Goal: Transaction & Acquisition: Purchase product/service

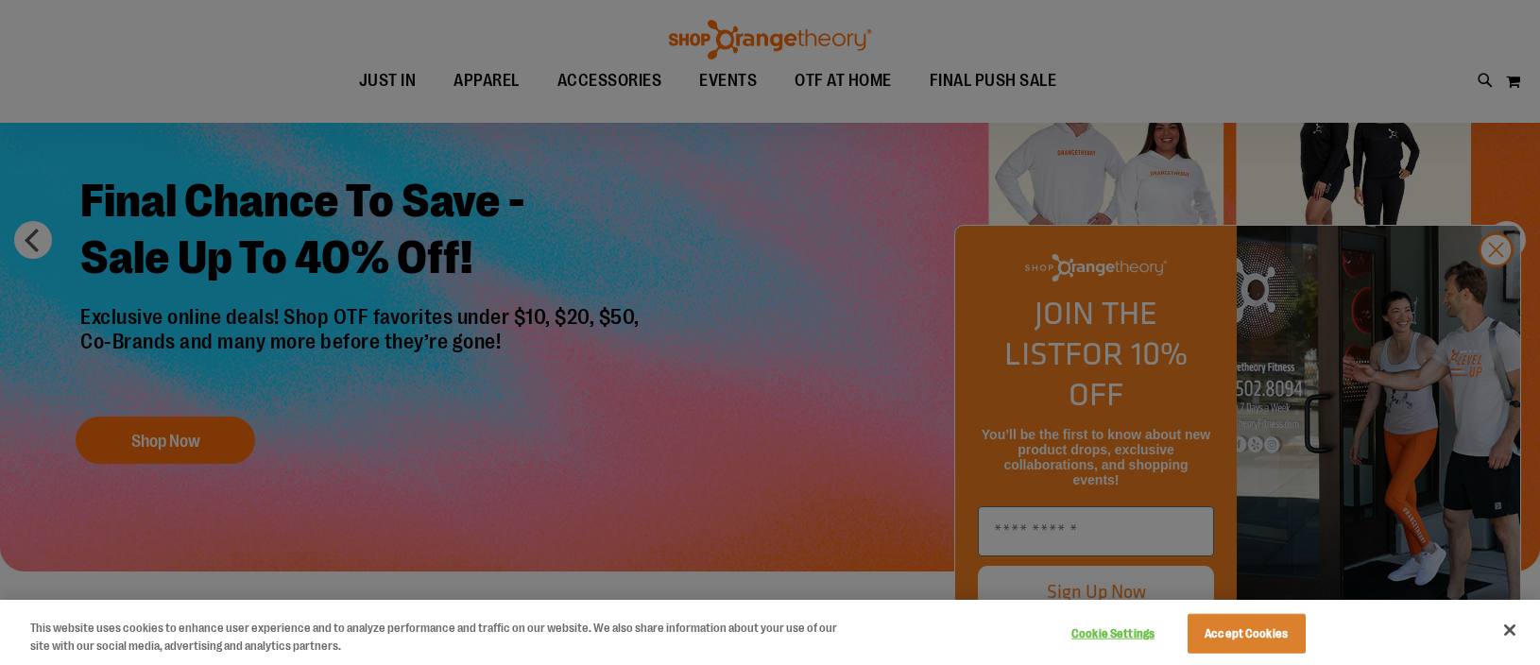
scroll to position [188, 0]
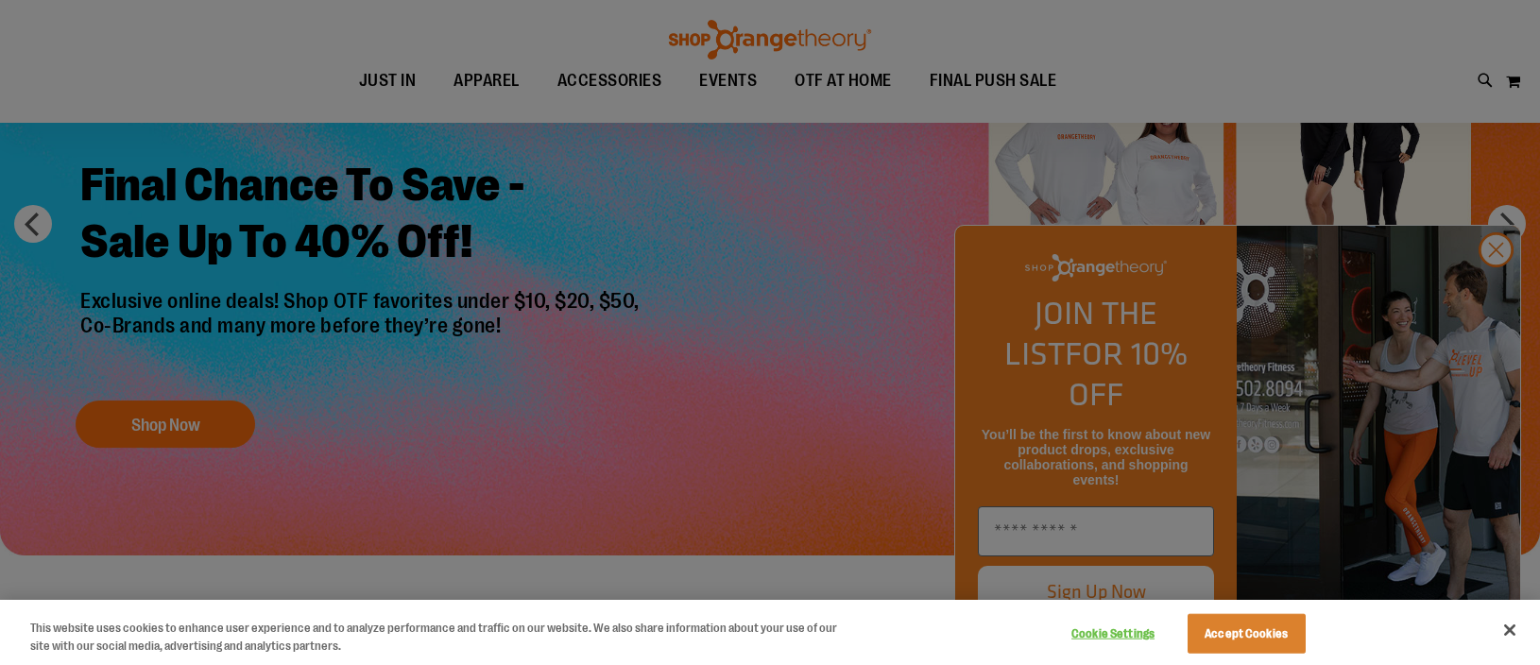
click at [1490, 291] on div at bounding box center [770, 332] width 1540 height 665
click at [1504, 288] on div at bounding box center [770, 332] width 1540 height 665
click at [1229, 634] on button "Accept Cookies" at bounding box center [1246, 634] width 118 height 40
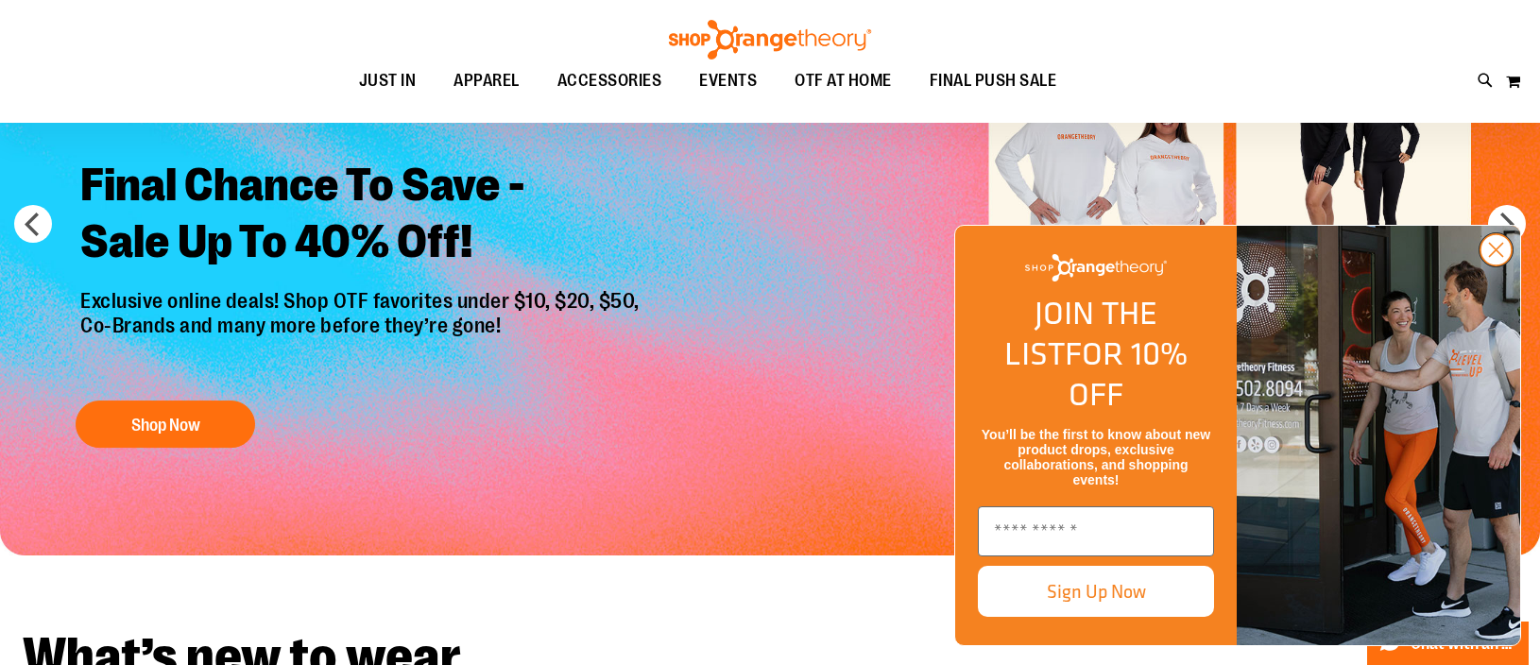
click at [1496, 265] on circle "Close dialog" at bounding box center [1495, 249] width 31 height 31
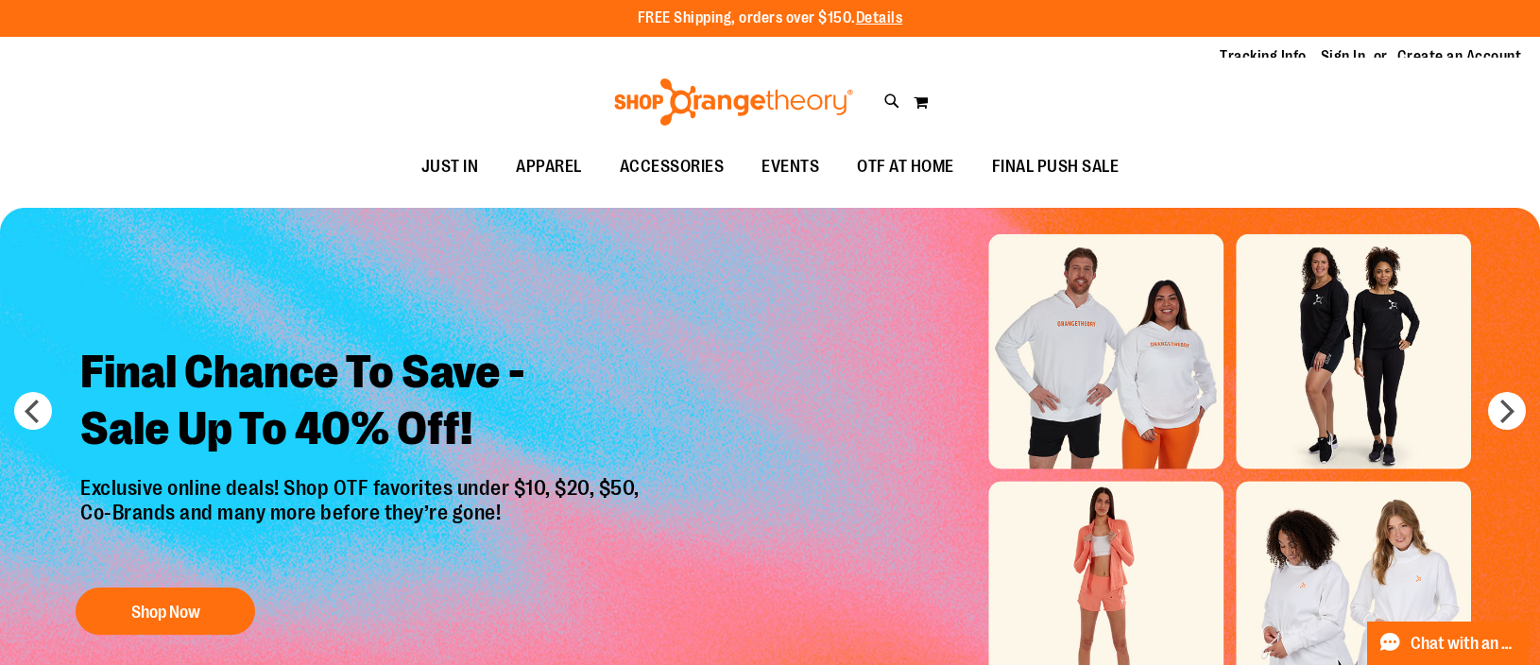
scroll to position [0, 0]
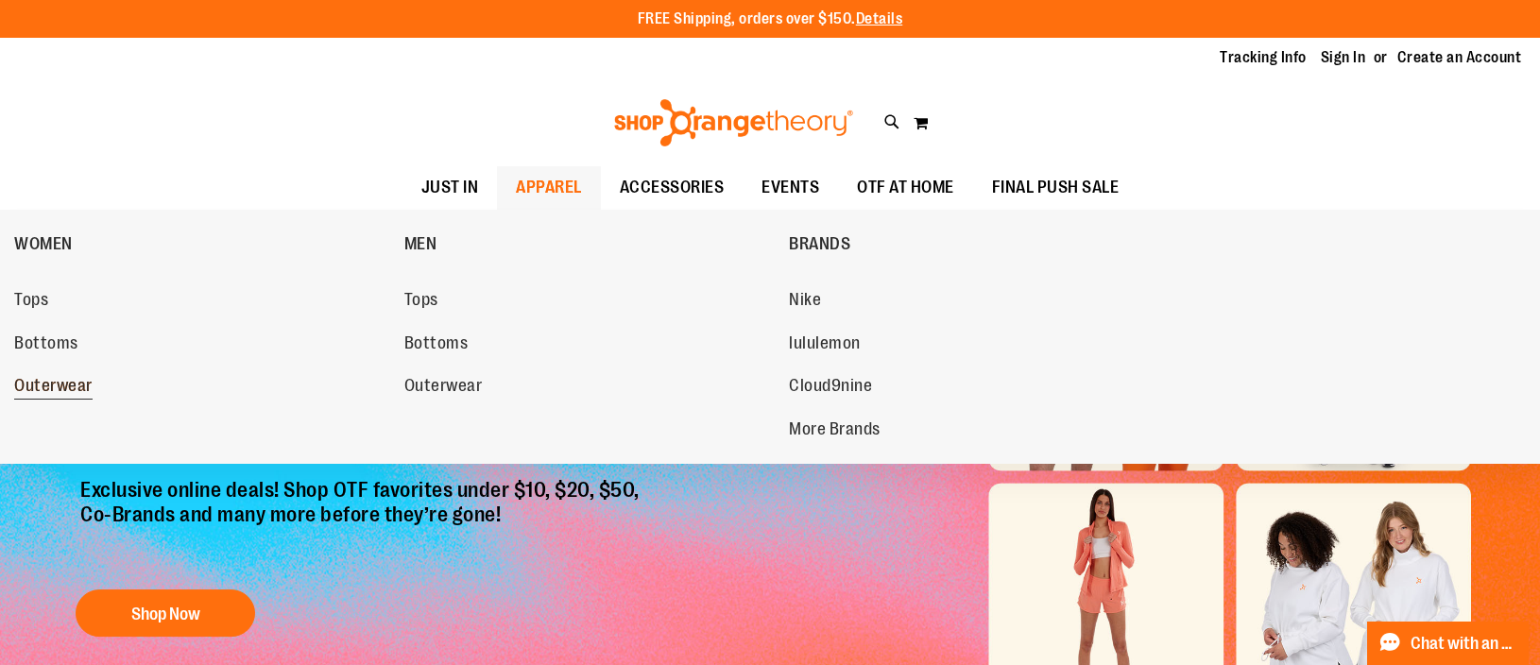
click at [75, 390] on span "Outerwear" at bounding box center [53, 388] width 78 height 24
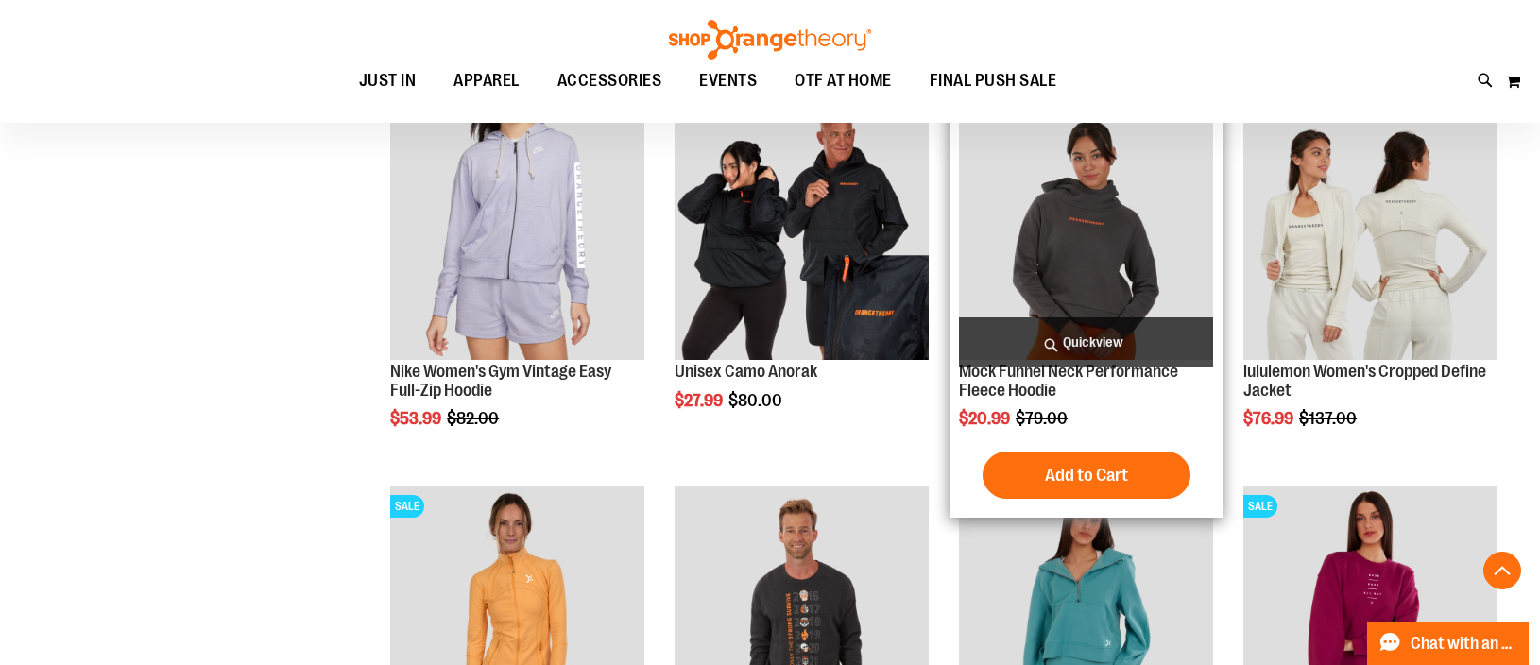
scroll to position [660, 0]
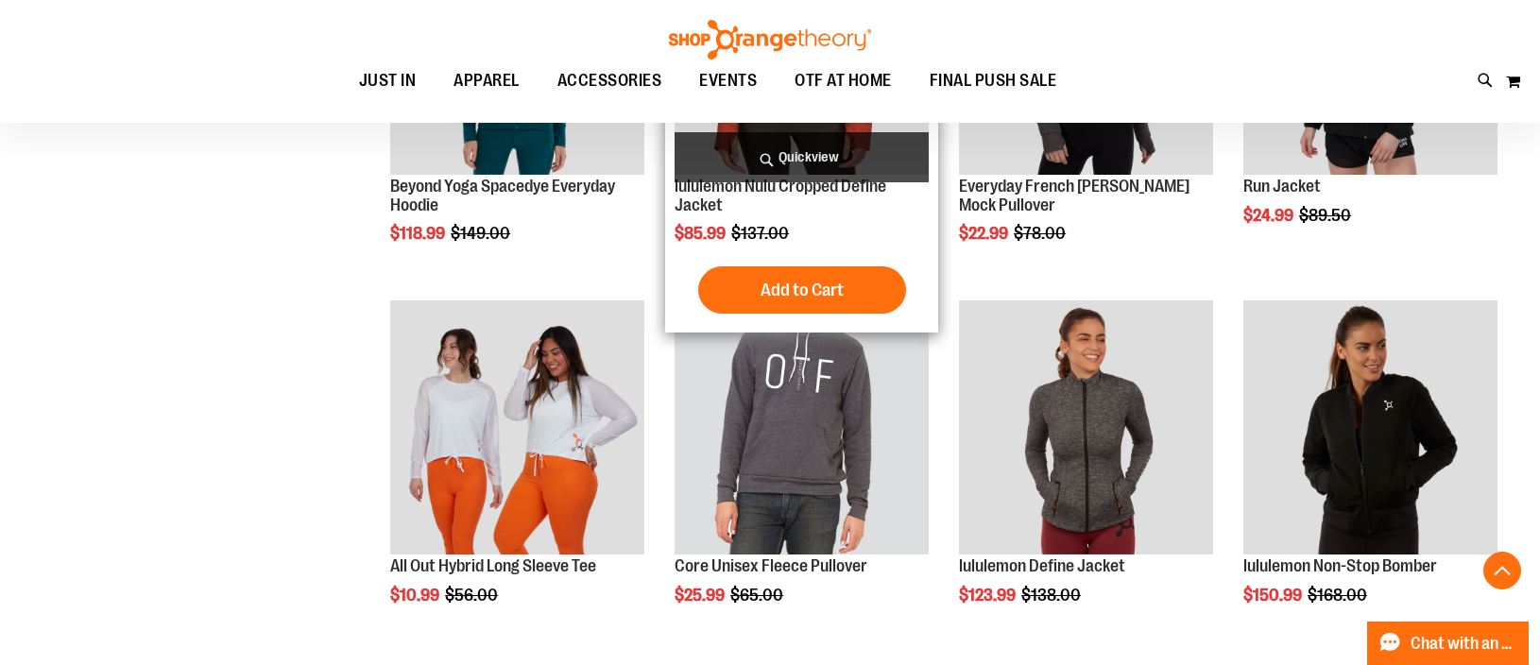
scroll to position [1699, 0]
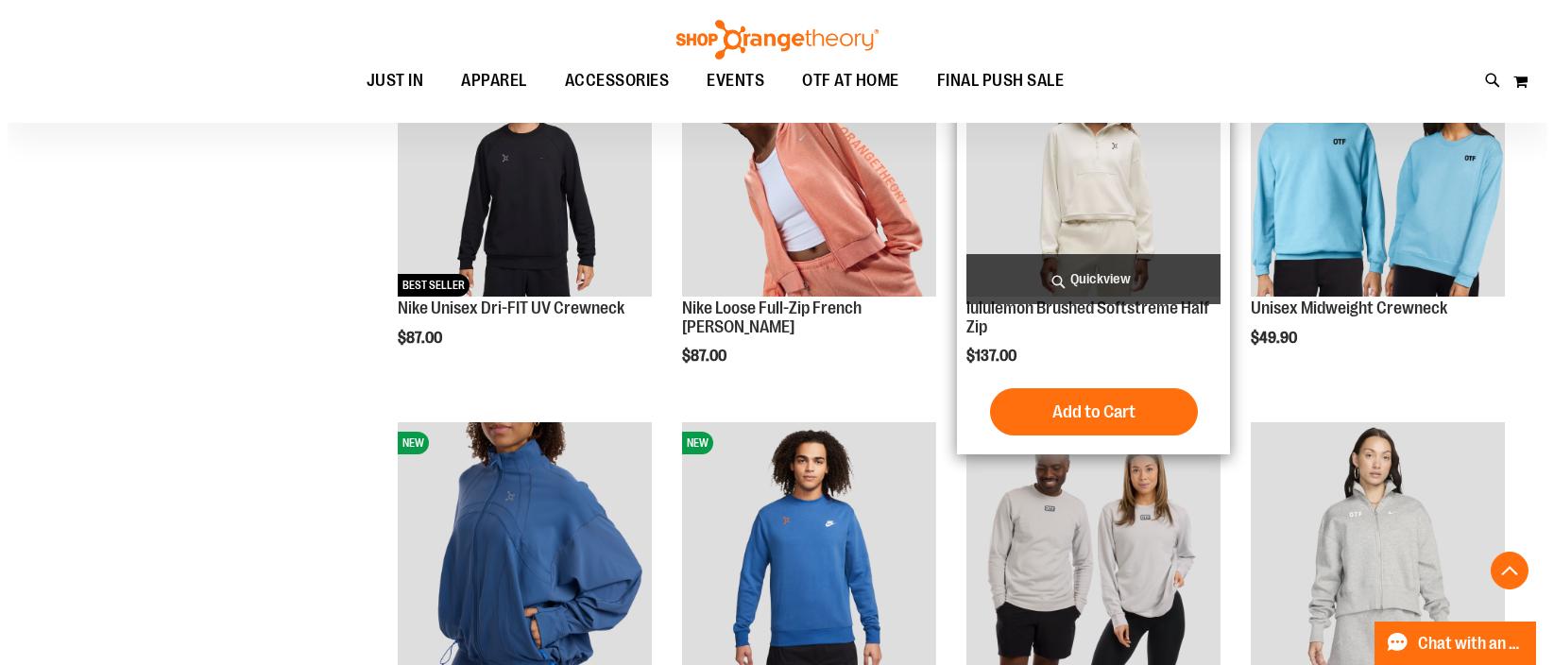
scroll to position [3022, 0]
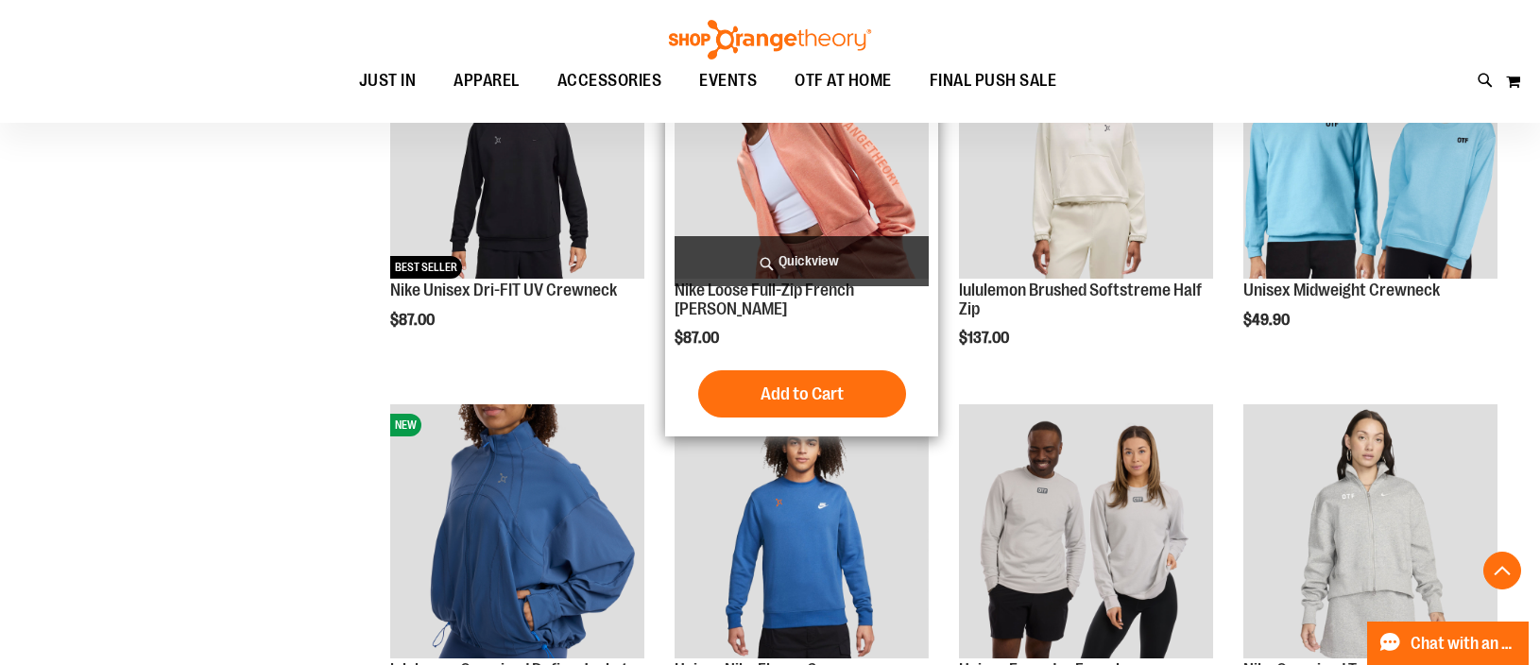
click at [876, 237] on span "Quickview" at bounding box center [801, 261] width 254 height 50
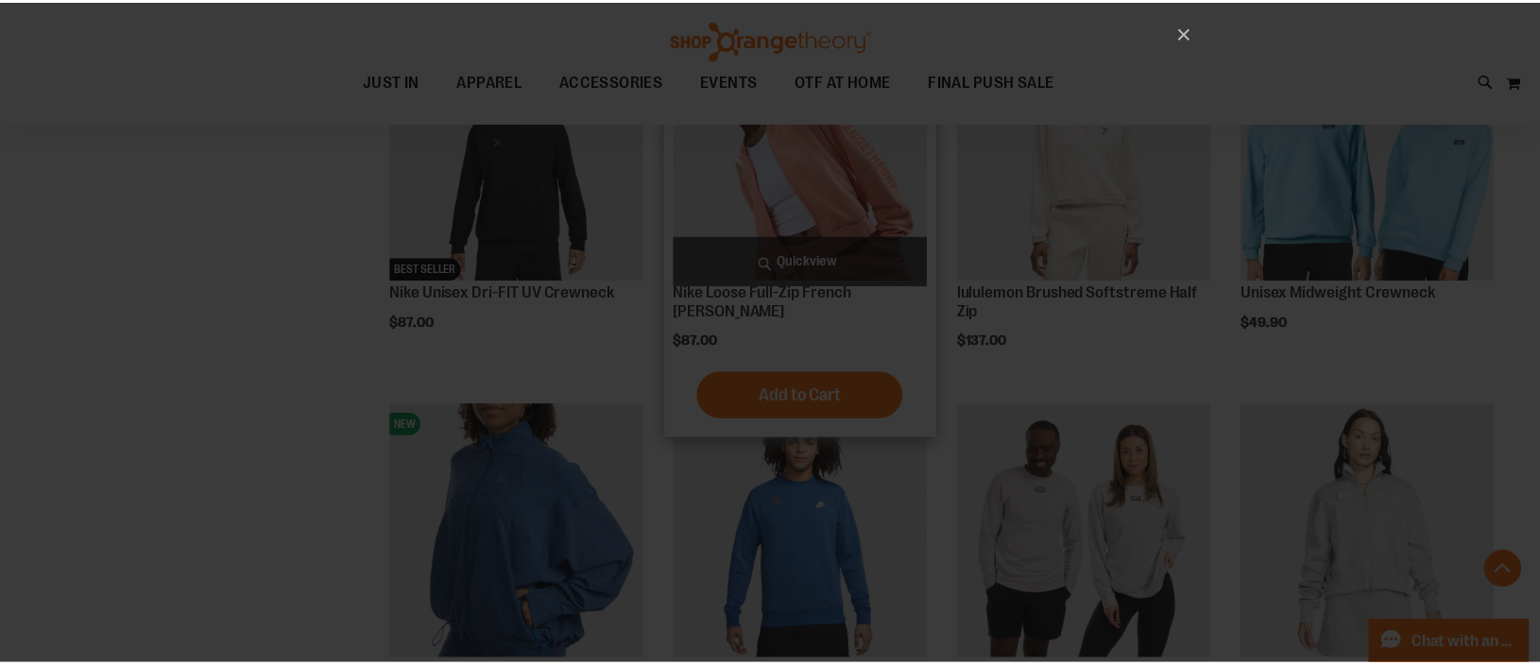
scroll to position [0, 0]
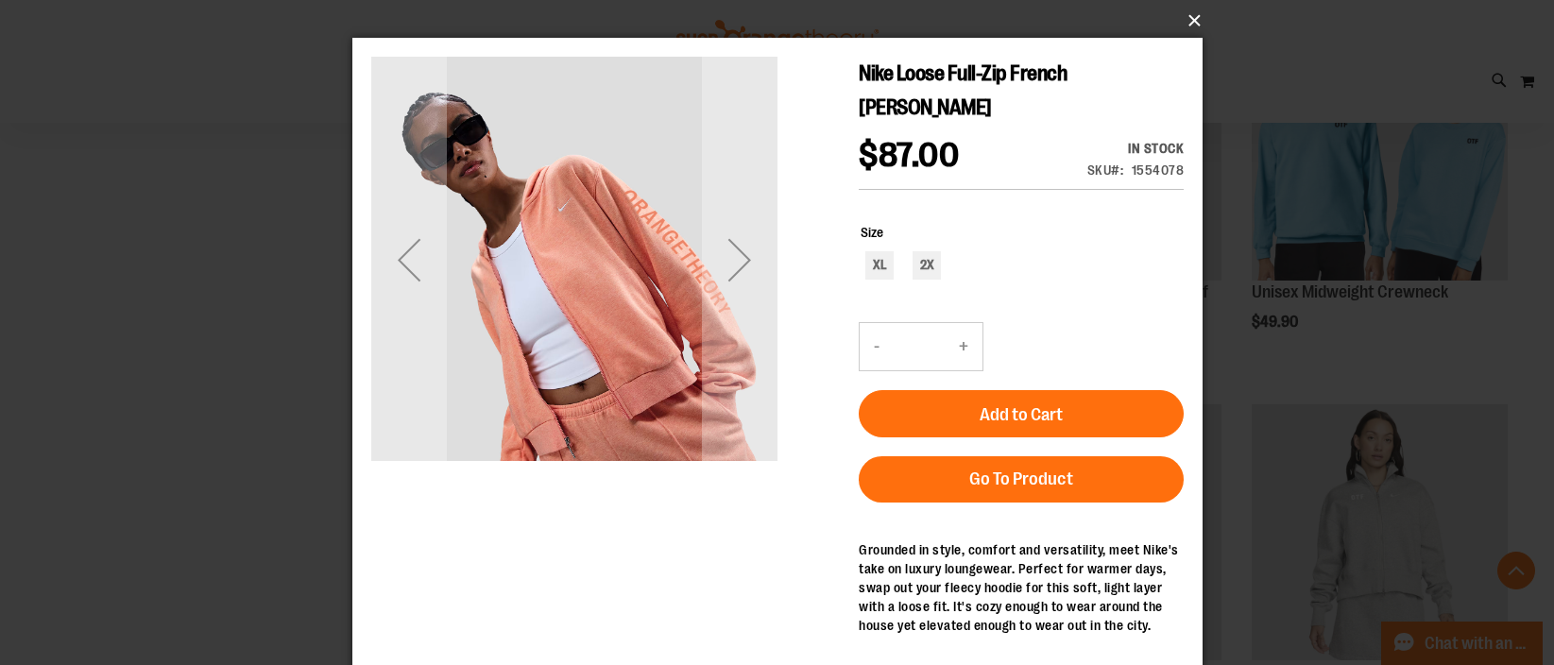
click at [1195, 20] on button "×" at bounding box center [783, 21] width 850 height 42
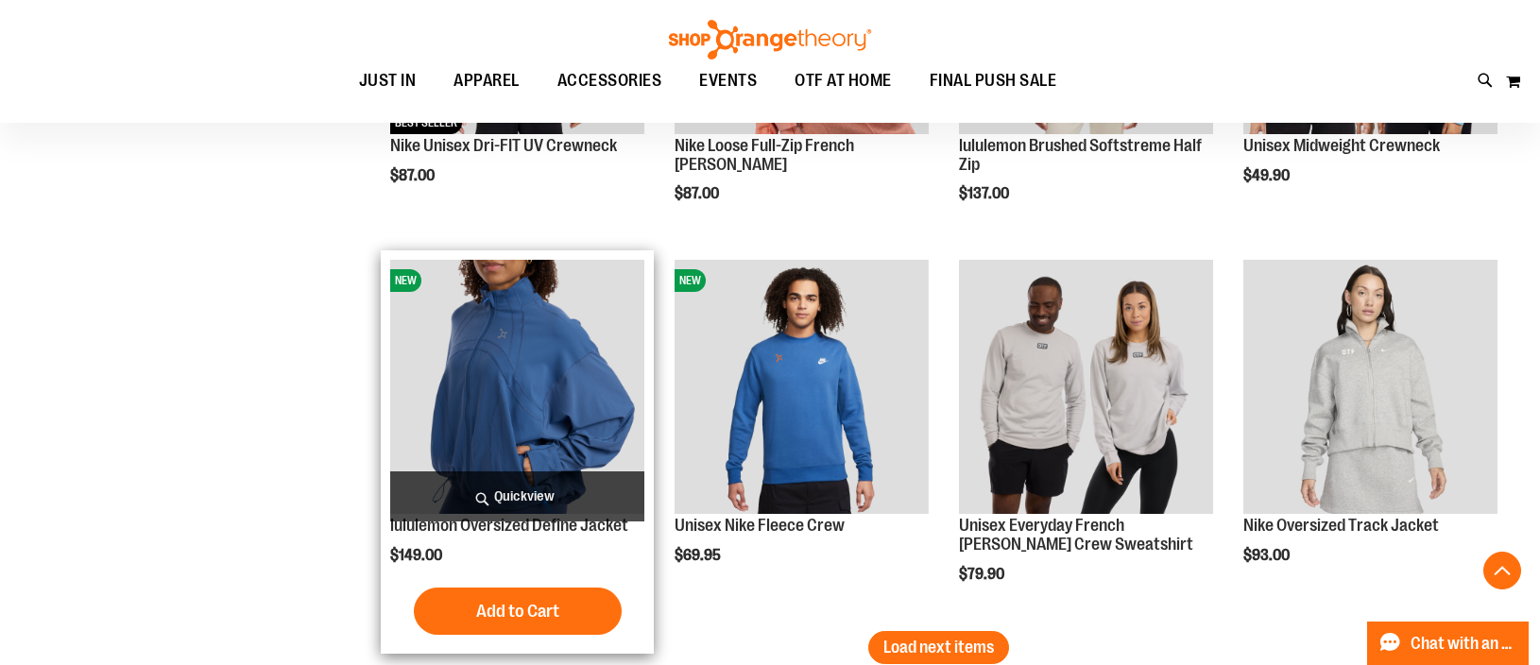
scroll to position [3305, 0]
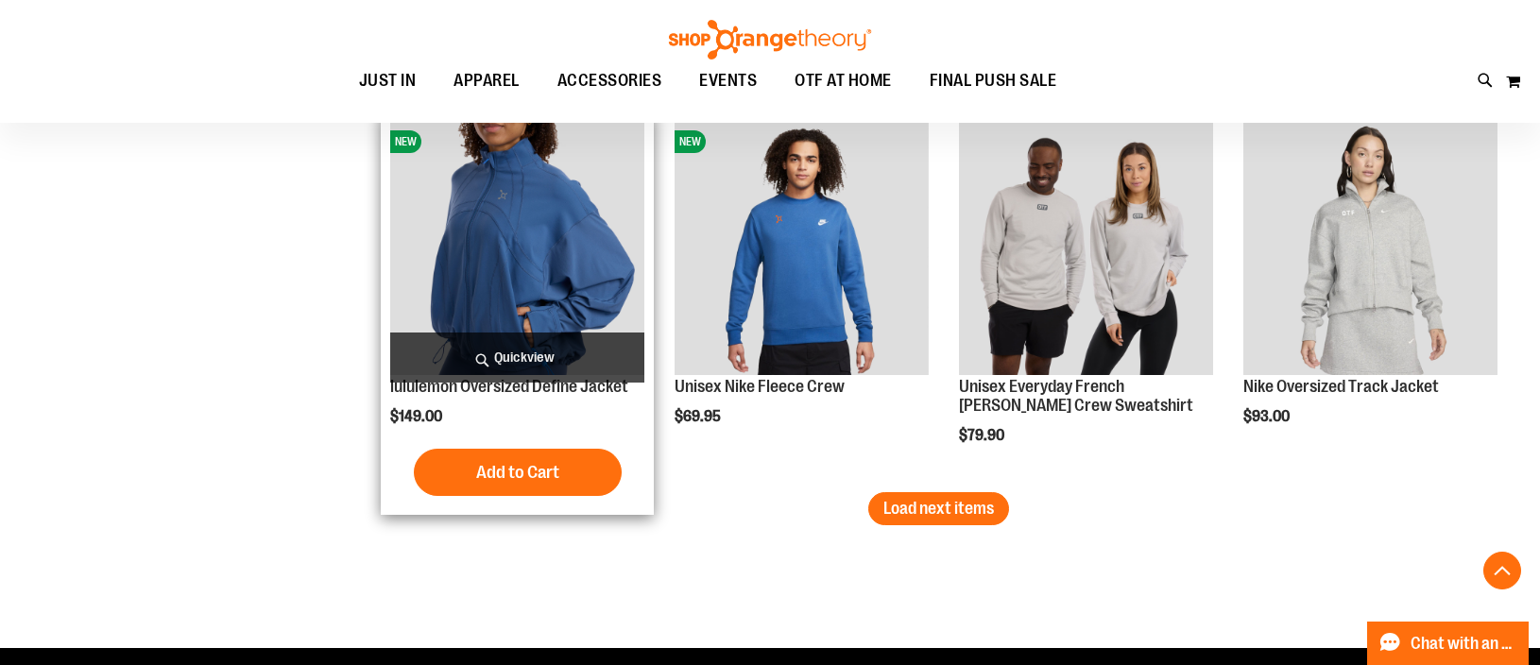
click at [541, 293] on img "product" at bounding box center [517, 248] width 254 height 254
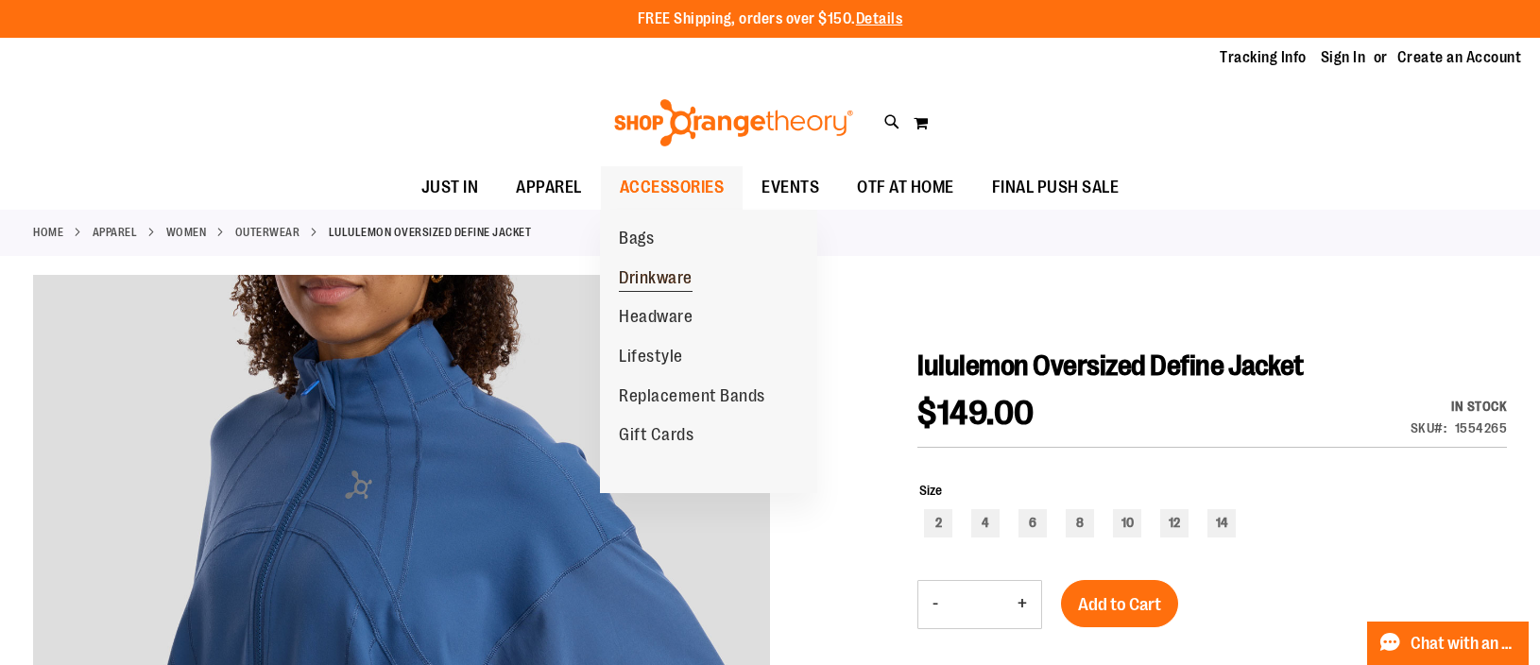
click at [657, 278] on span "Drinkware" at bounding box center [656, 280] width 74 height 24
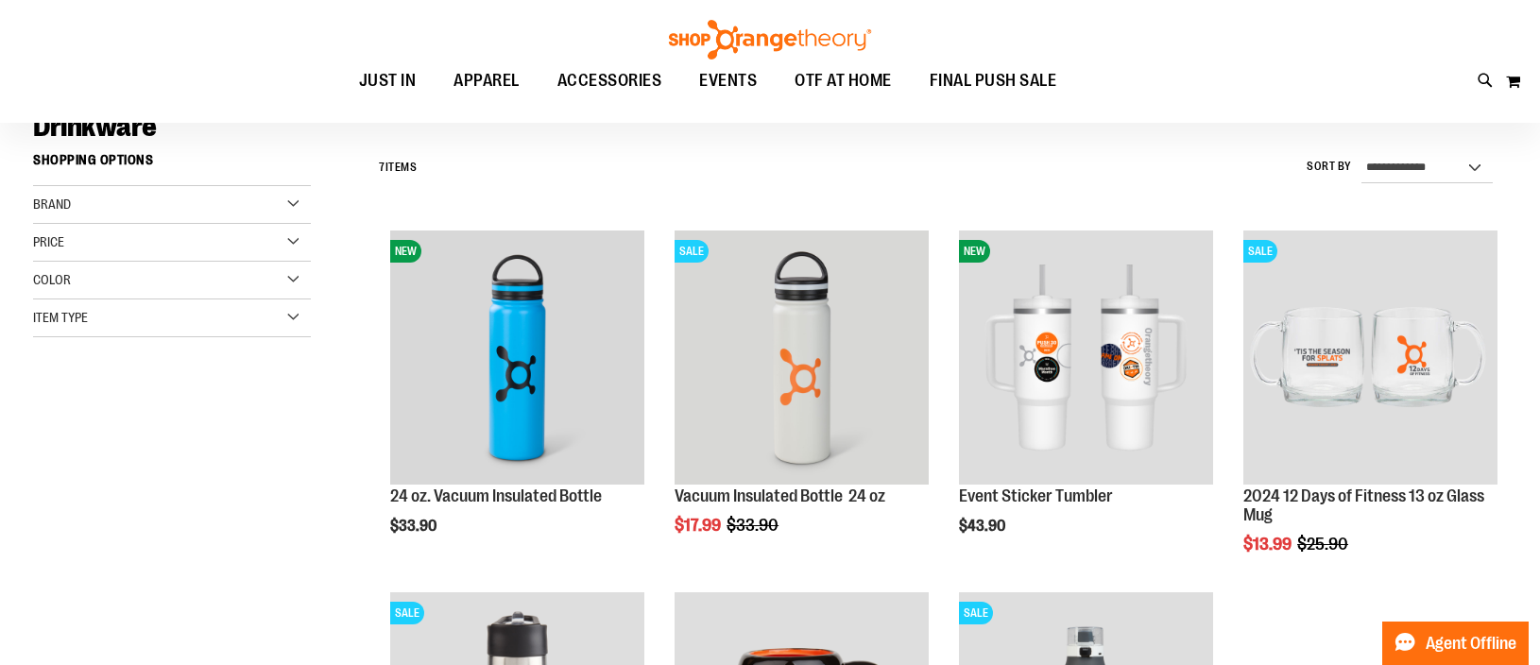
scroll to position [188, 0]
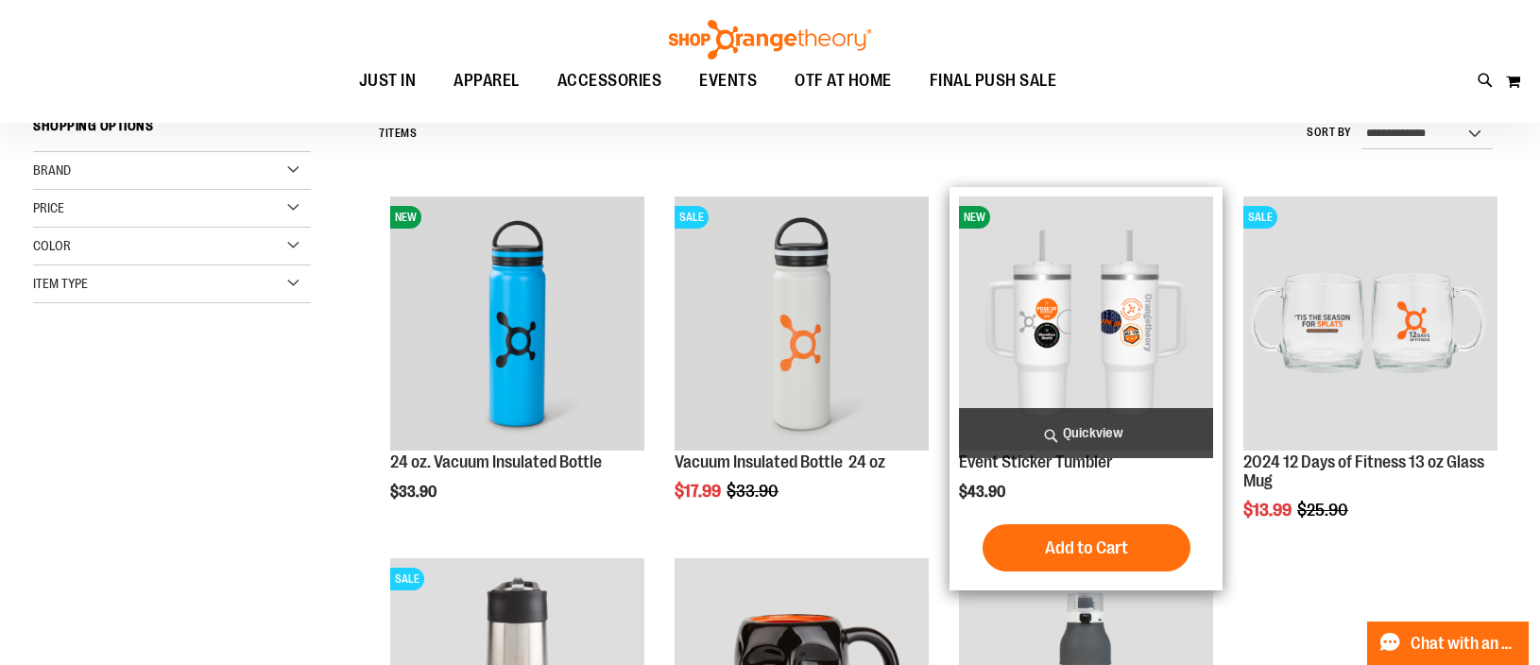
click at [1050, 314] on img "product" at bounding box center [1086, 323] width 254 height 254
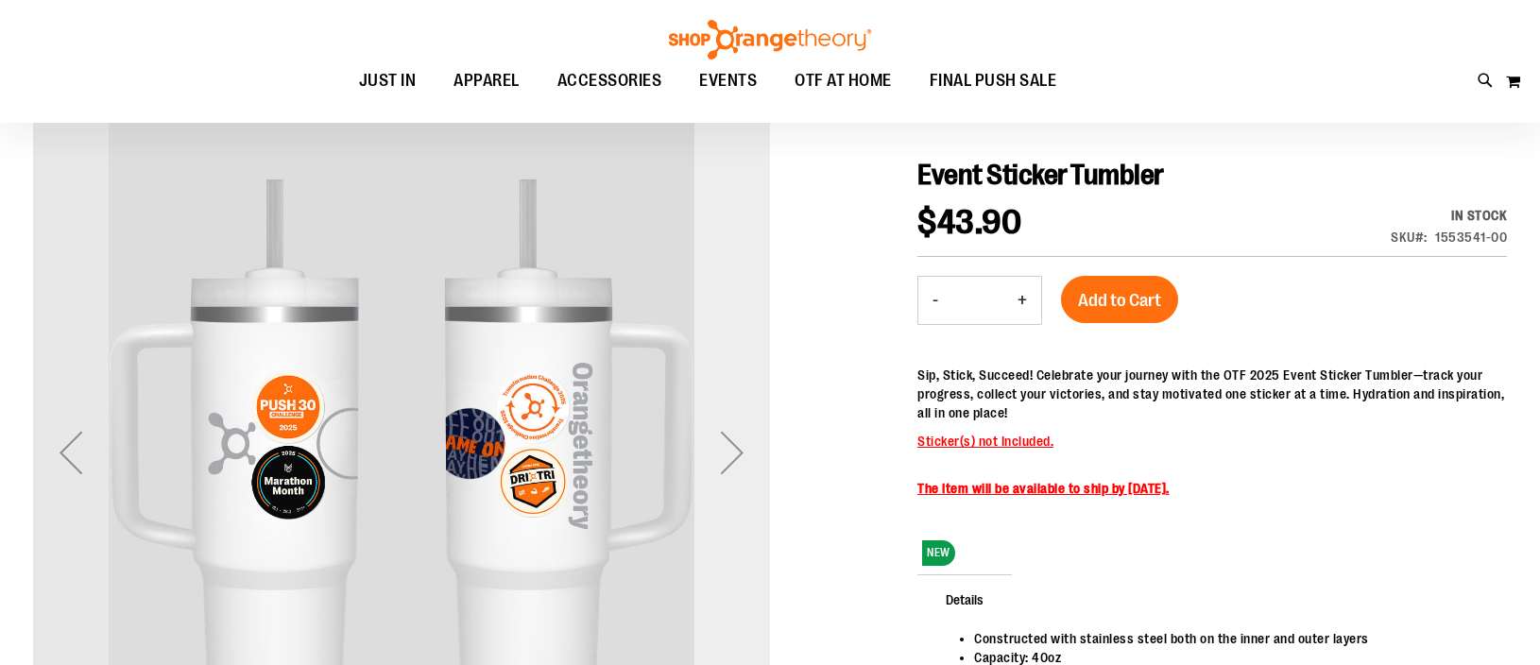
scroll to position [282, 0]
